Goal: Find specific page/section: Find specific page/section

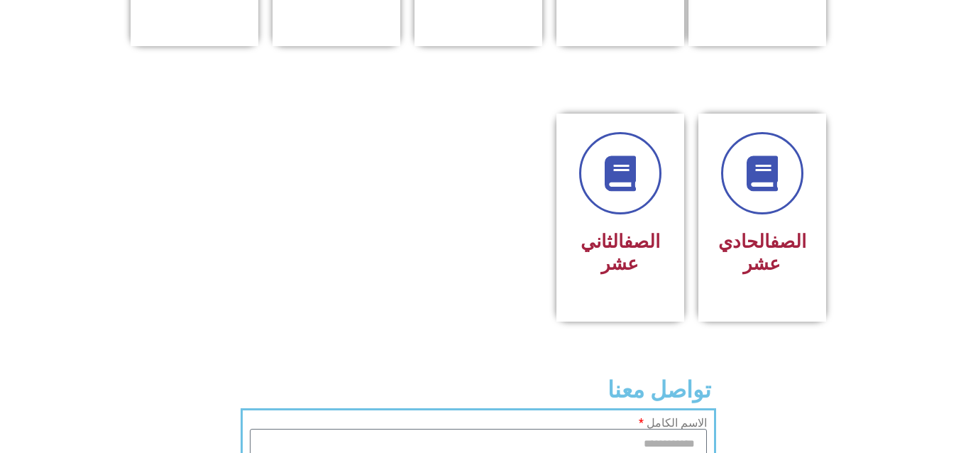
drag, startPoint x: 0, startPoint y: 0, endPoint x: 300, endPoint y: 29, distance: 300.9
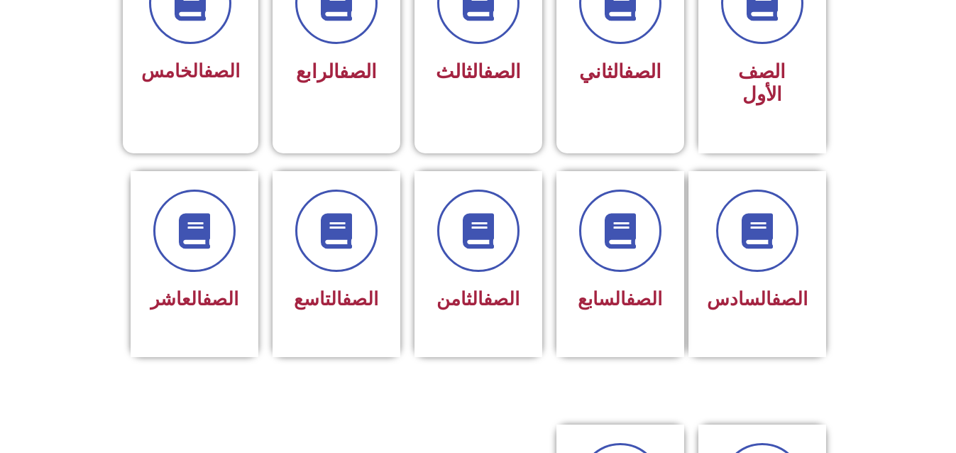
scroll to position [456, 0]
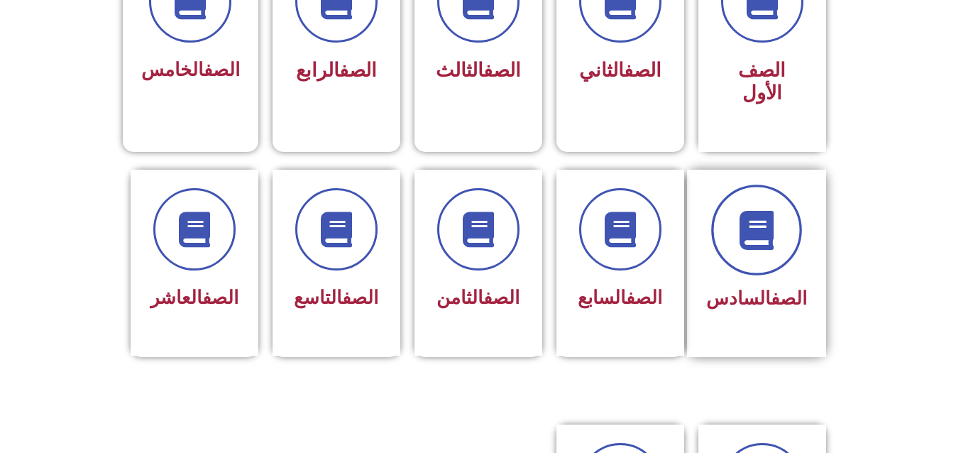
click at [771, 241] on span at bounding box center [756, 230] width 91 height 91
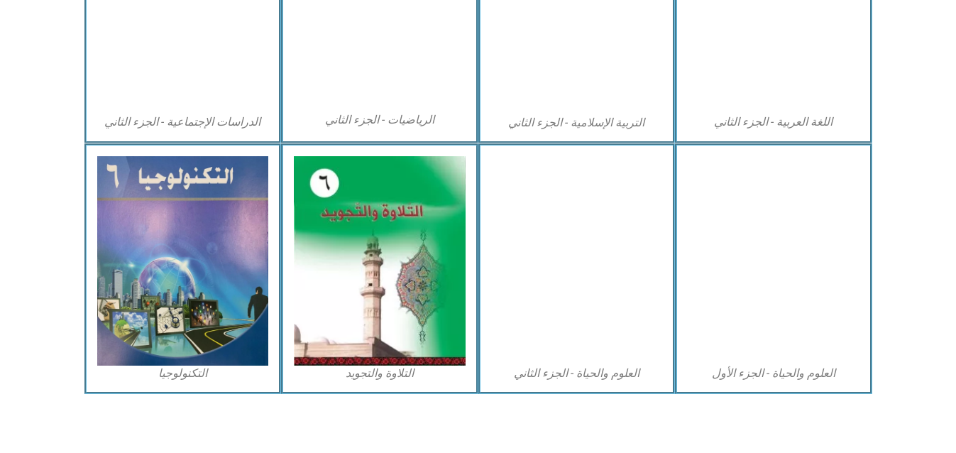
scroll to position [813, 0]
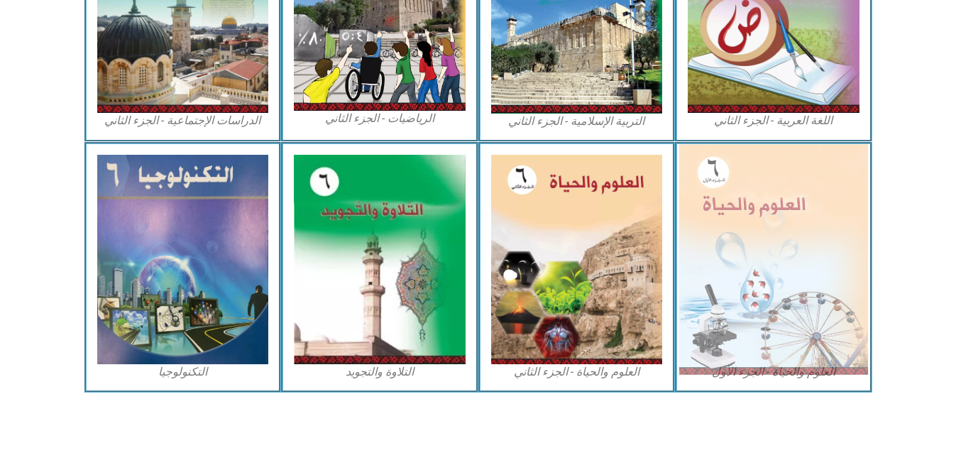
click at [764, 236] on img at bounding box center [773, 259] width 189 height 230
click at [757, 252] on img at bounding box center [773, 259] width 189 height 230
click at [764, 336] on img at bounding box center [773, 259] width 189 height 230
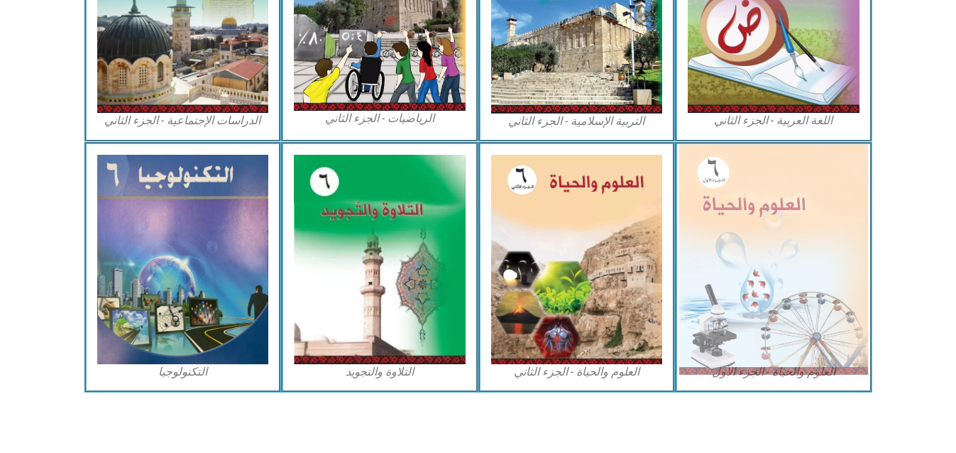
click at [770, 309] on img at bounding box center [773, 259] width 189 height 230
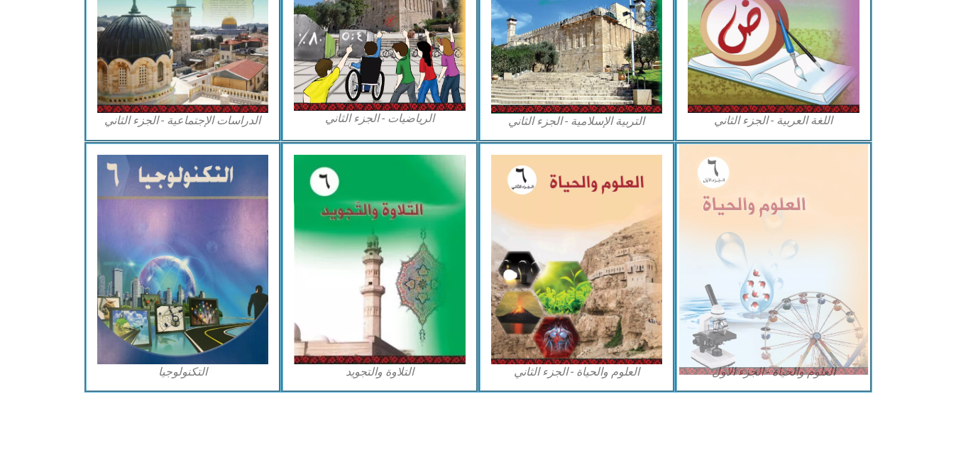
click at [733, 305] on img at bounding box center [773, 259] width 189 height 230
click at [749, 296] on img at bounding box center [773, 259] width 189 height 230
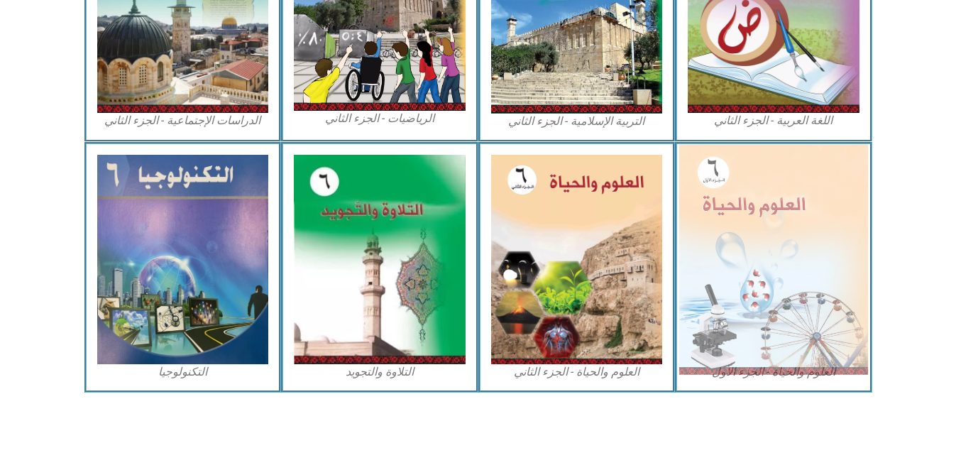
click at [749, 296] on img at bounding box center [773, 259] width 189 height 230
drag, startPoint x: 749, startPoint y: 296, endPoint x: 769, endPoint y: 305, distance: 21.6
click at [769, 305] on img at bounding box center [773, 259] width 189 height 230
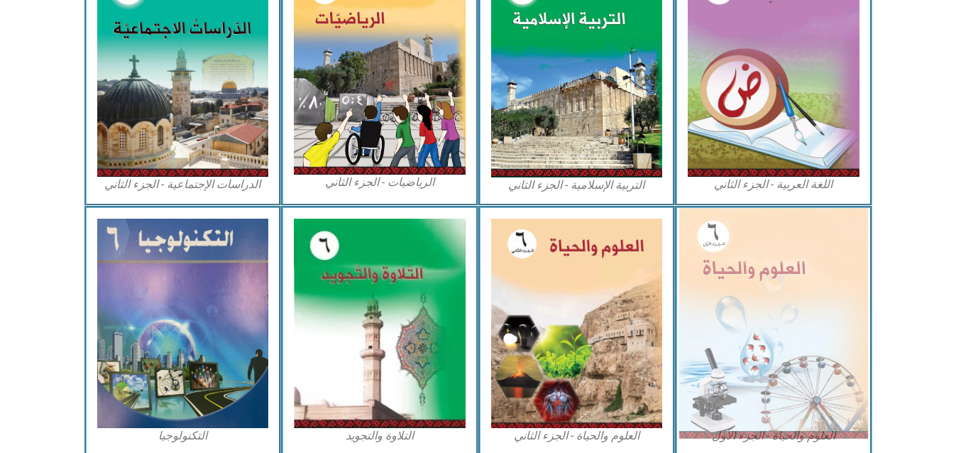
click at [761, 279] on img at bounding box center [773, 323] width 189 height 230
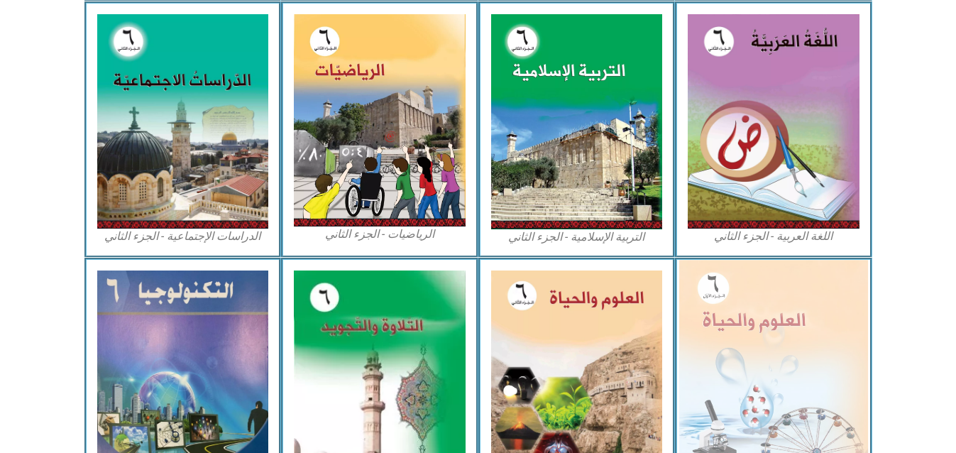
scroll to position [696, 0]
